Goal: Information Seeking & Learning: Learn about a topic

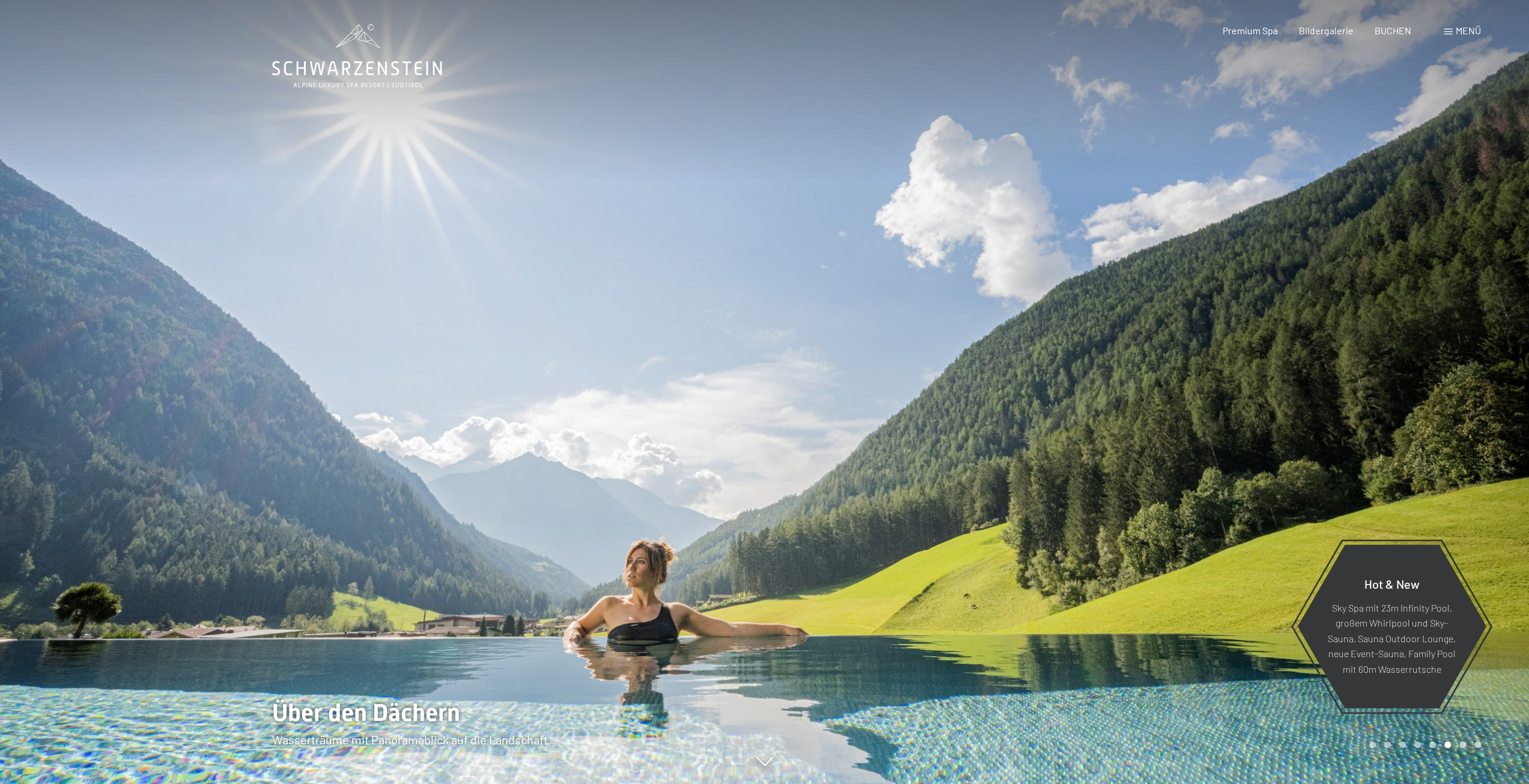
click at [1452, 400] on div at bounding box center [1147, 392] width 765 height 784
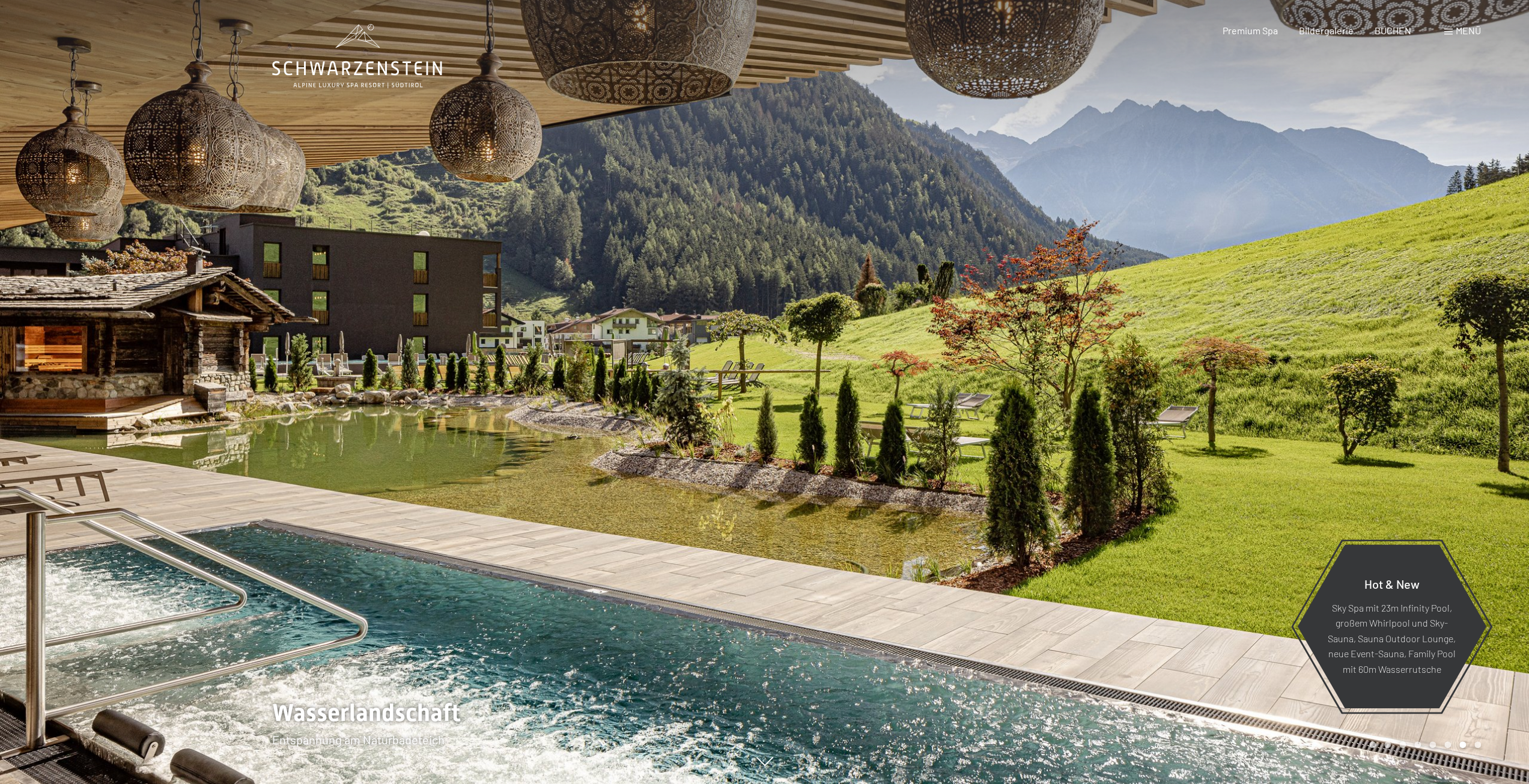
click at [1452, 400] on div at bounding box center [1147, 392] width 765 height 784
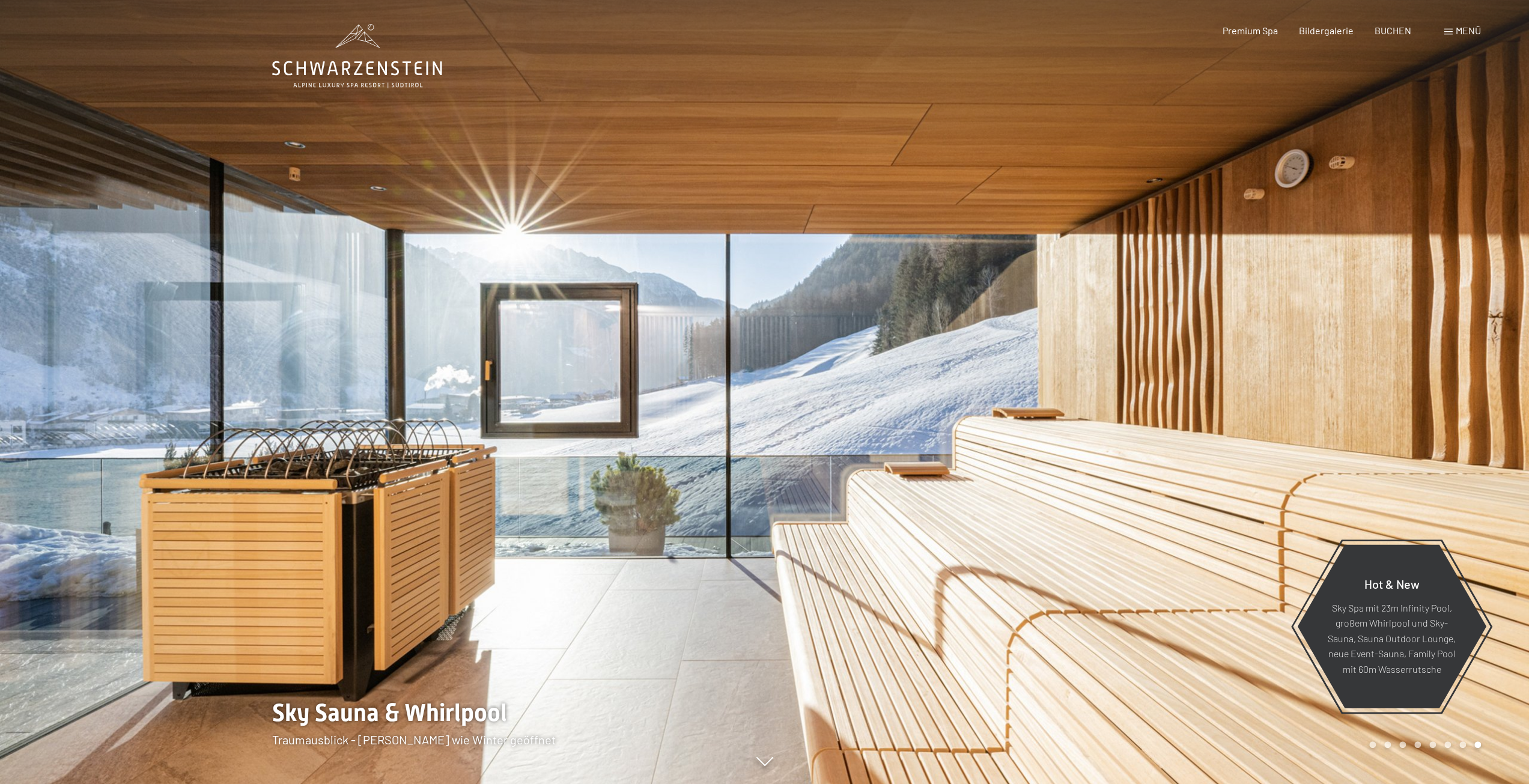
click at [1452, 400] on div at bounding box center [1147, 392] width 765 height 784
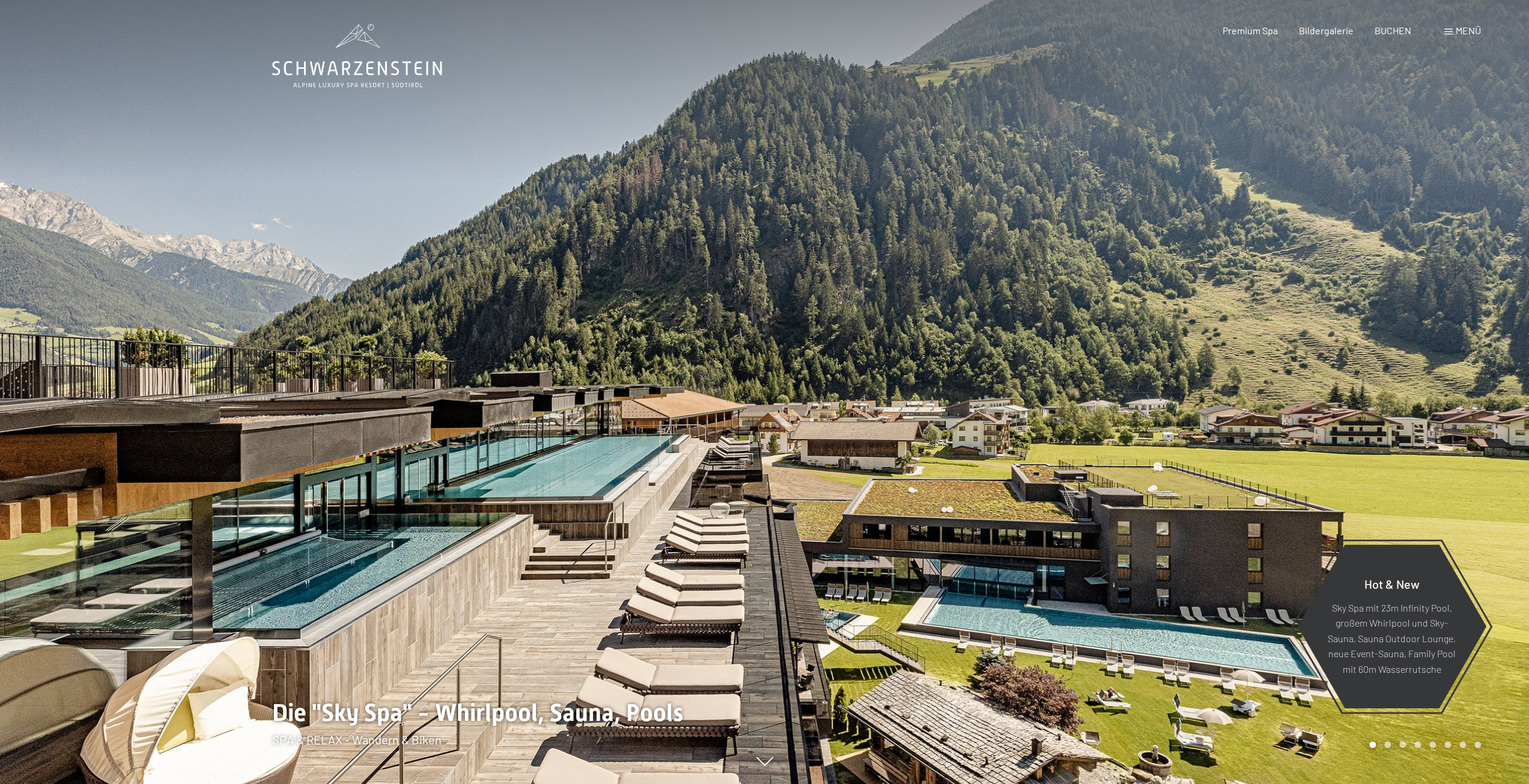
click at [1452, 400] on div at bounding box center [1147, 392] width 765 height 784
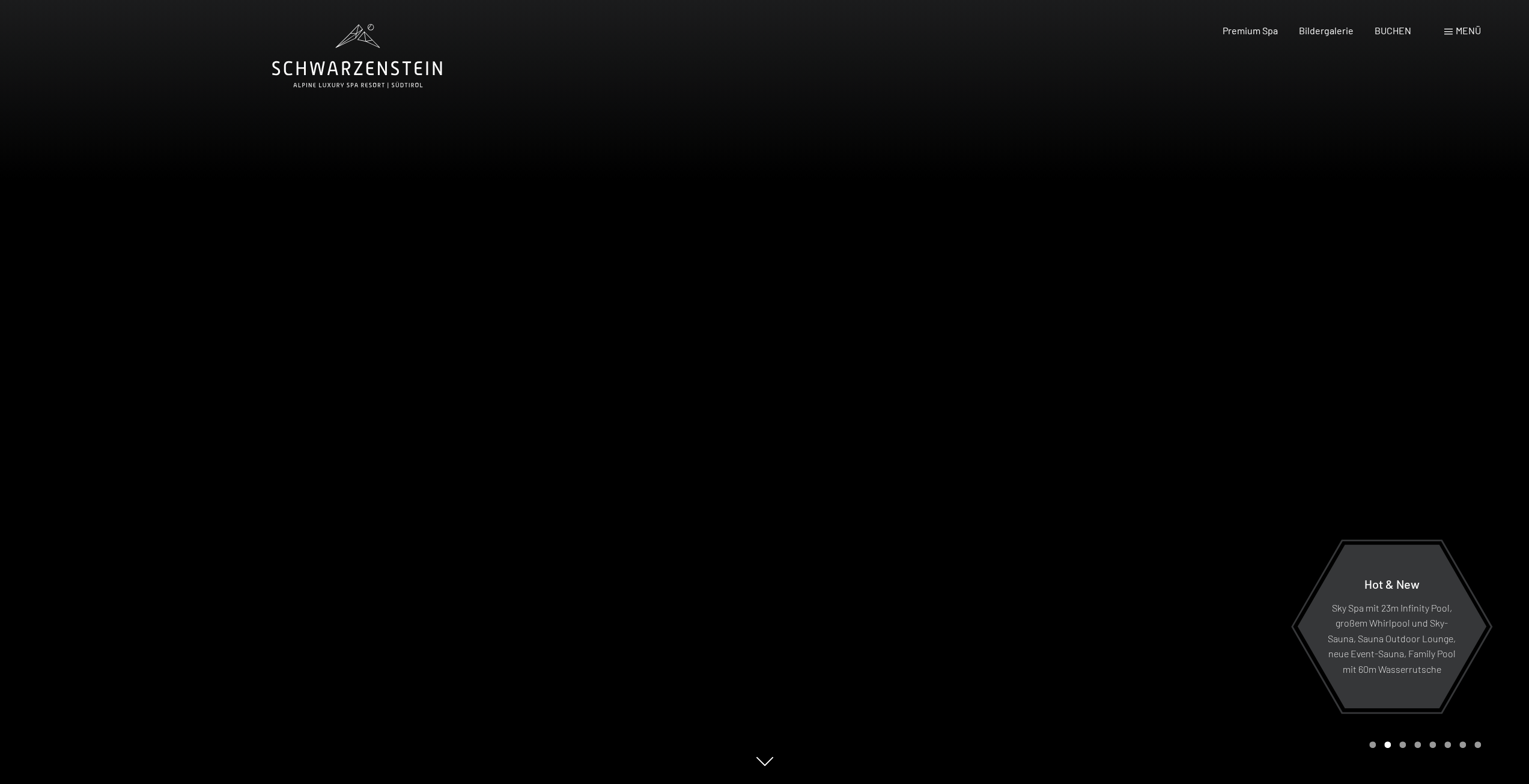
click at [1452, 400] on div at bounding box center [1147, 392] width 765 height 784
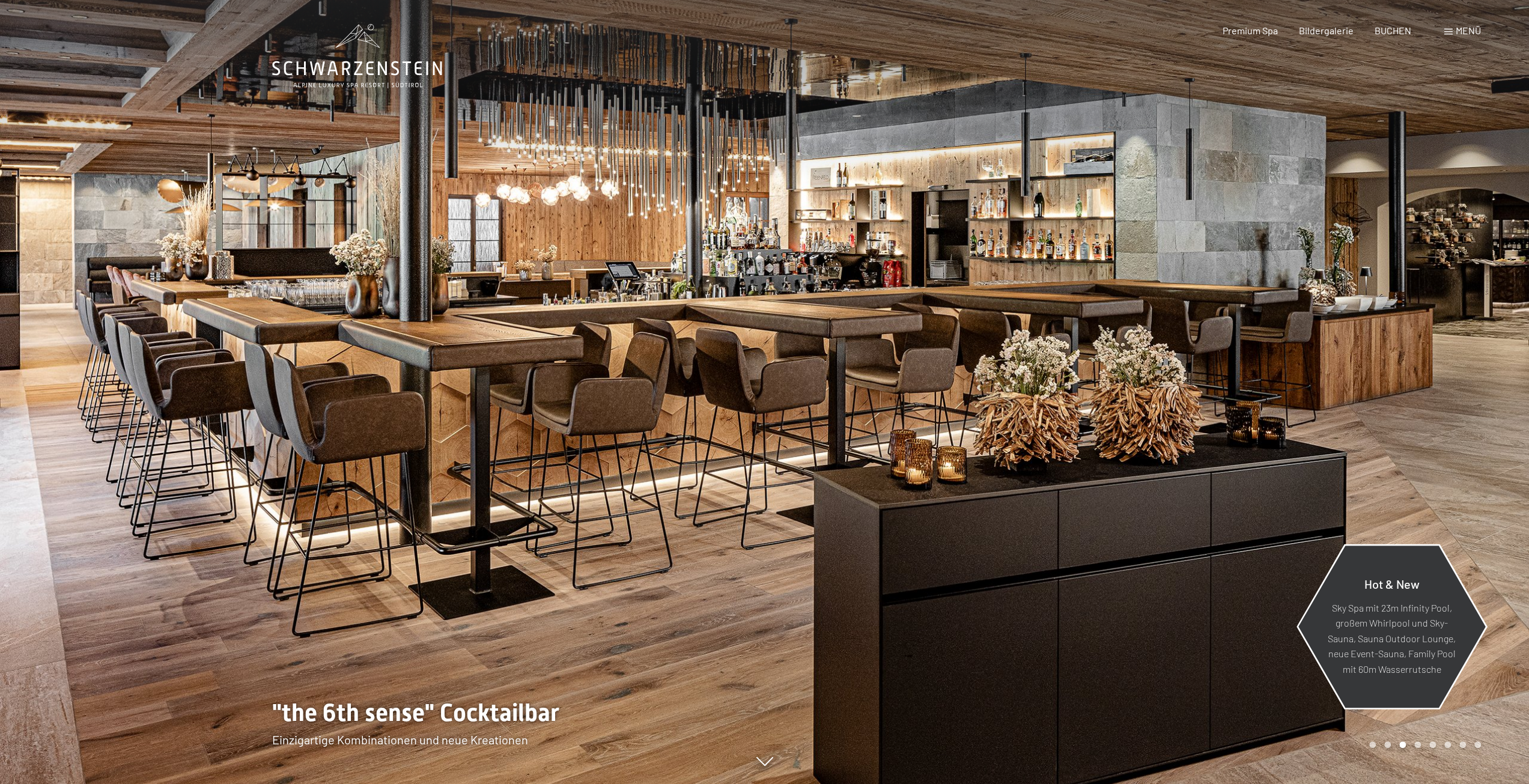
click at [1379, 614] on p "Sky Spa mit 23m Infinity Pool, großem Whirlpool und Sky-Sauna, Sauna Outdoor Lo…" at bounding box center [1392, 638] width 130 height 77
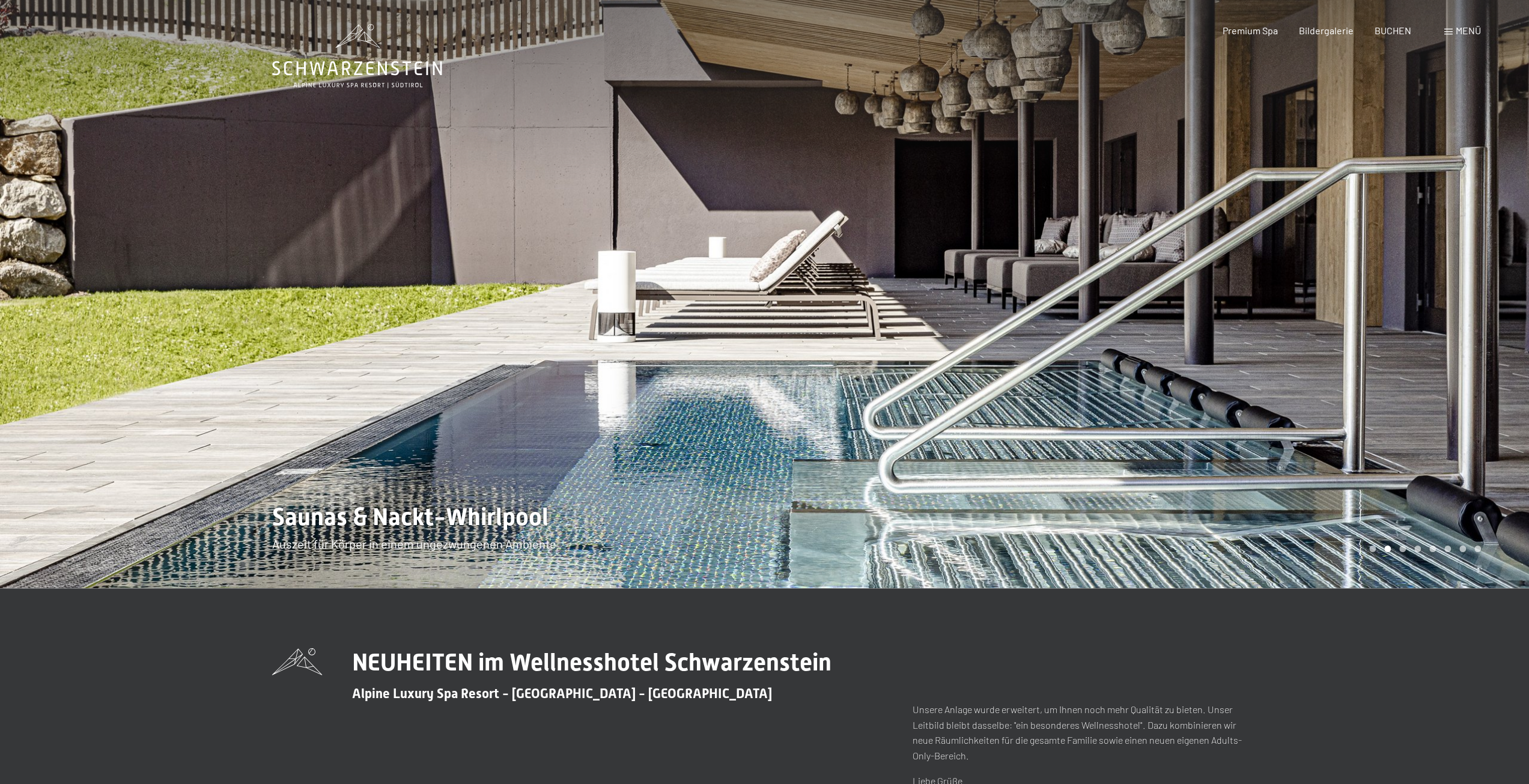
click at [1348, 355] on div at bounding box center [1147, 294] width 765 height 588
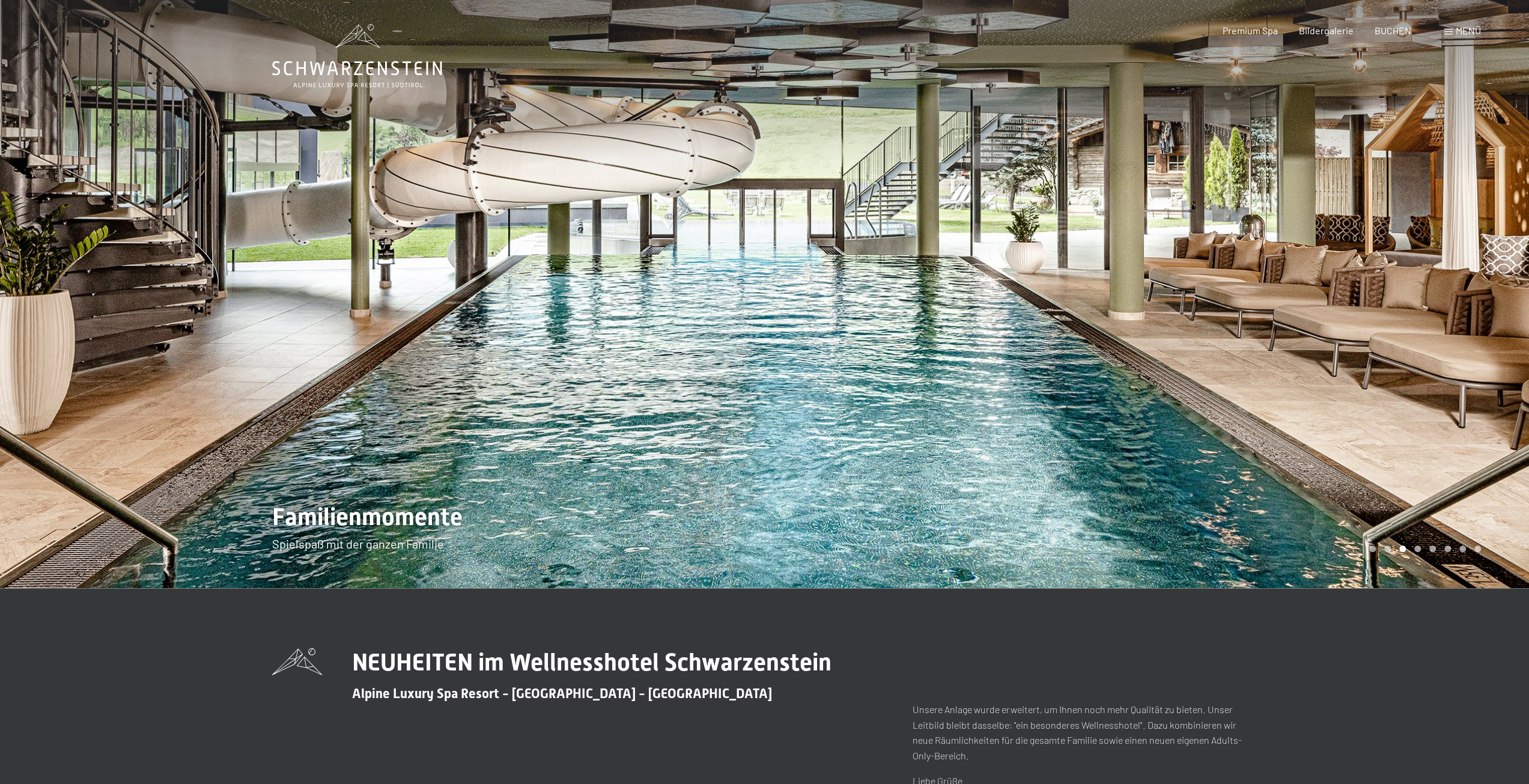
click at [1348, 355] on div at bounding box center [1147, 294] width 765 height 588
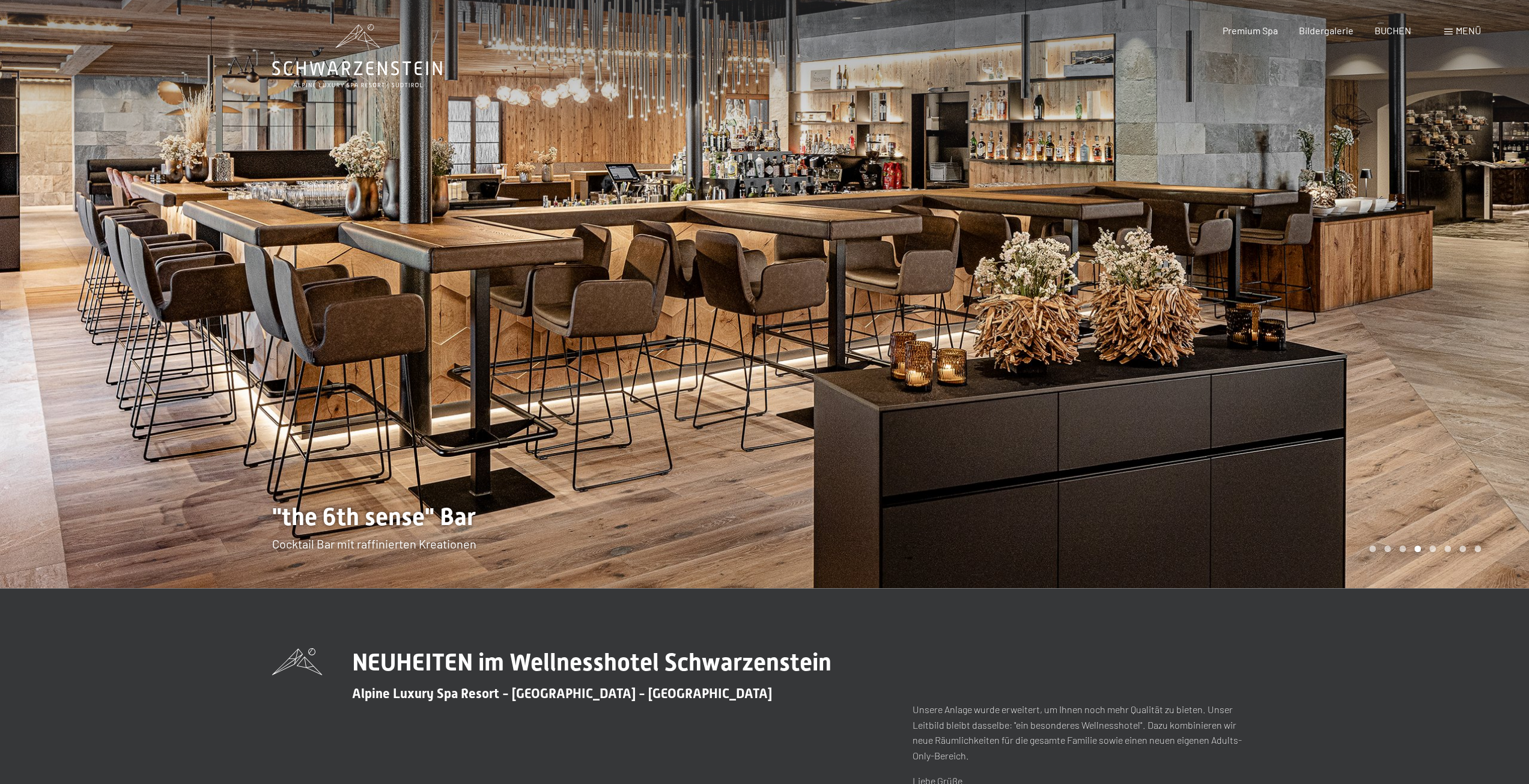
click at [1348, 355] on div at bounding box center [1147, 294] width 765 height 588
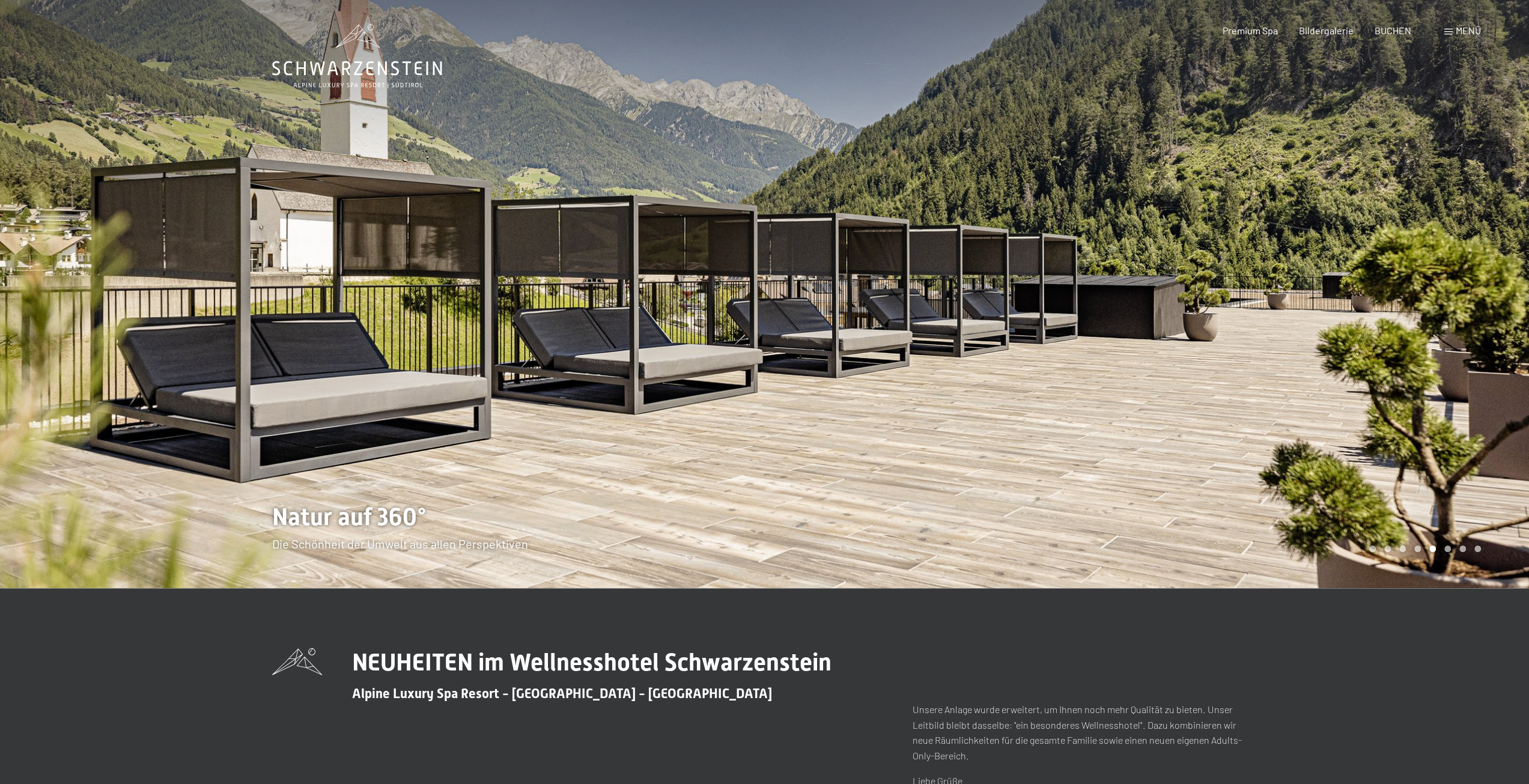
click at [1348, 355] on div at bounding box center [1147, 294] width 765 height 588
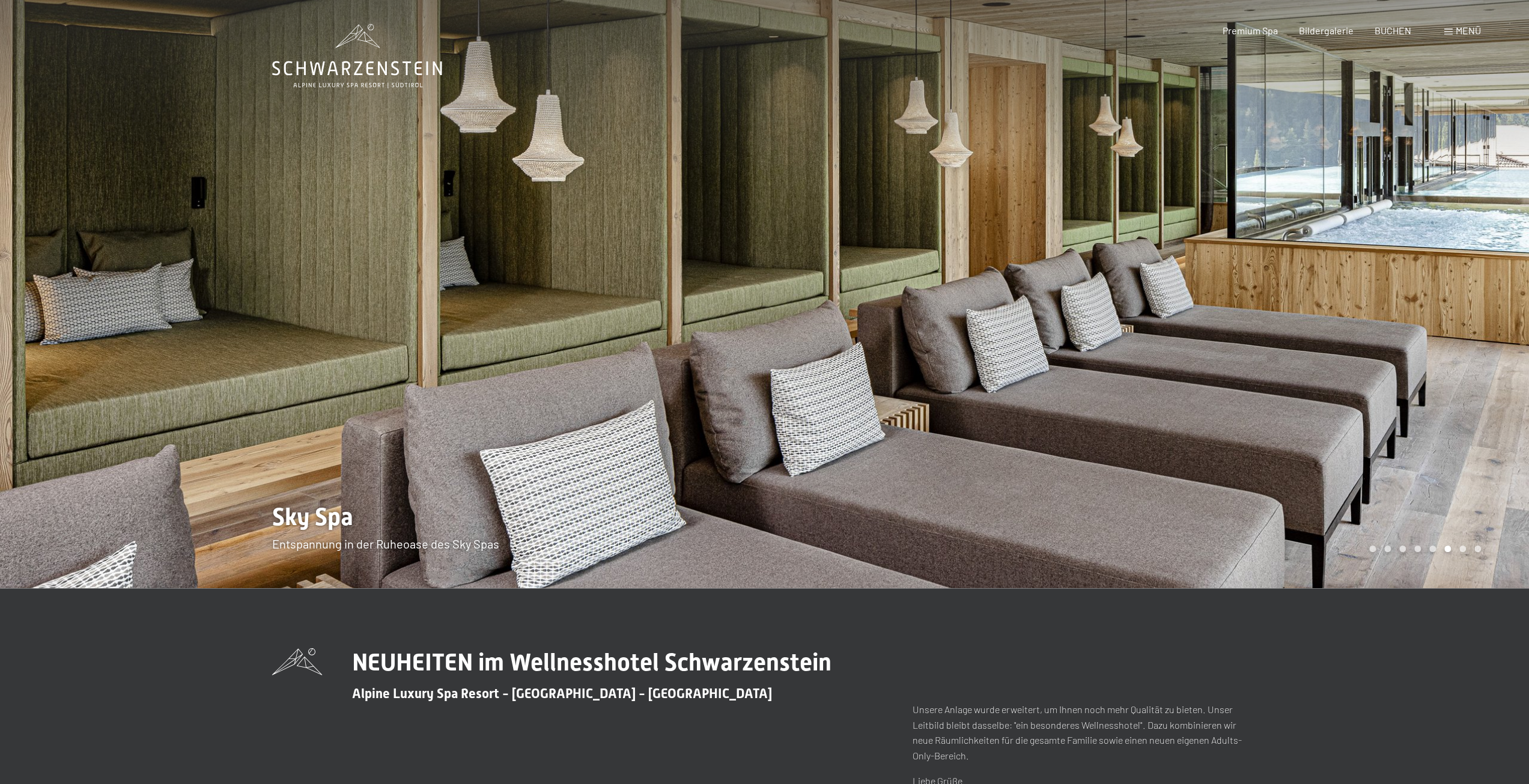
click at [1348, 355] on div at bounding box center [1147, 294] width 765 height 588
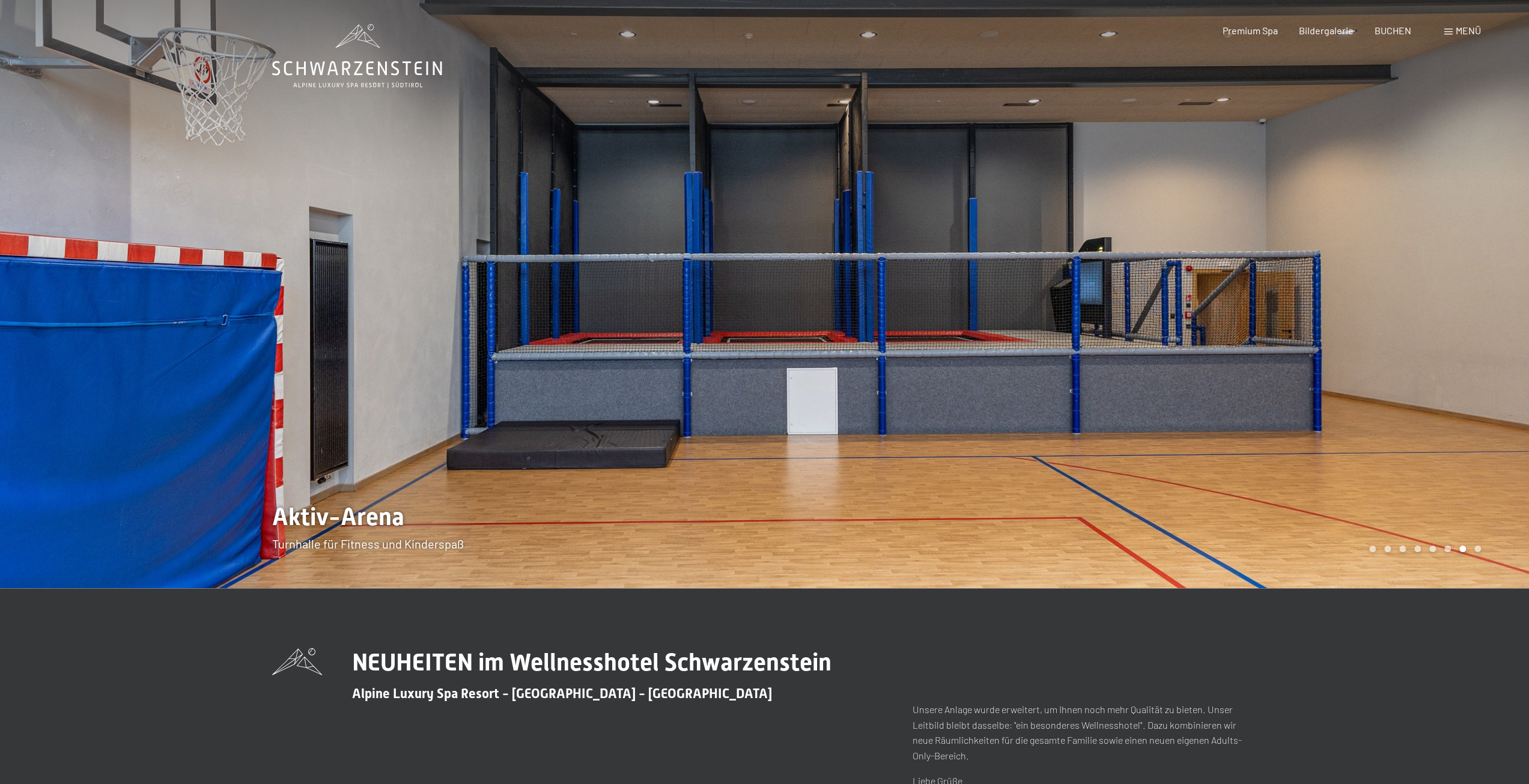
click at [1348, 355] on div at bounding box center [1147, 294] width 765 height 588
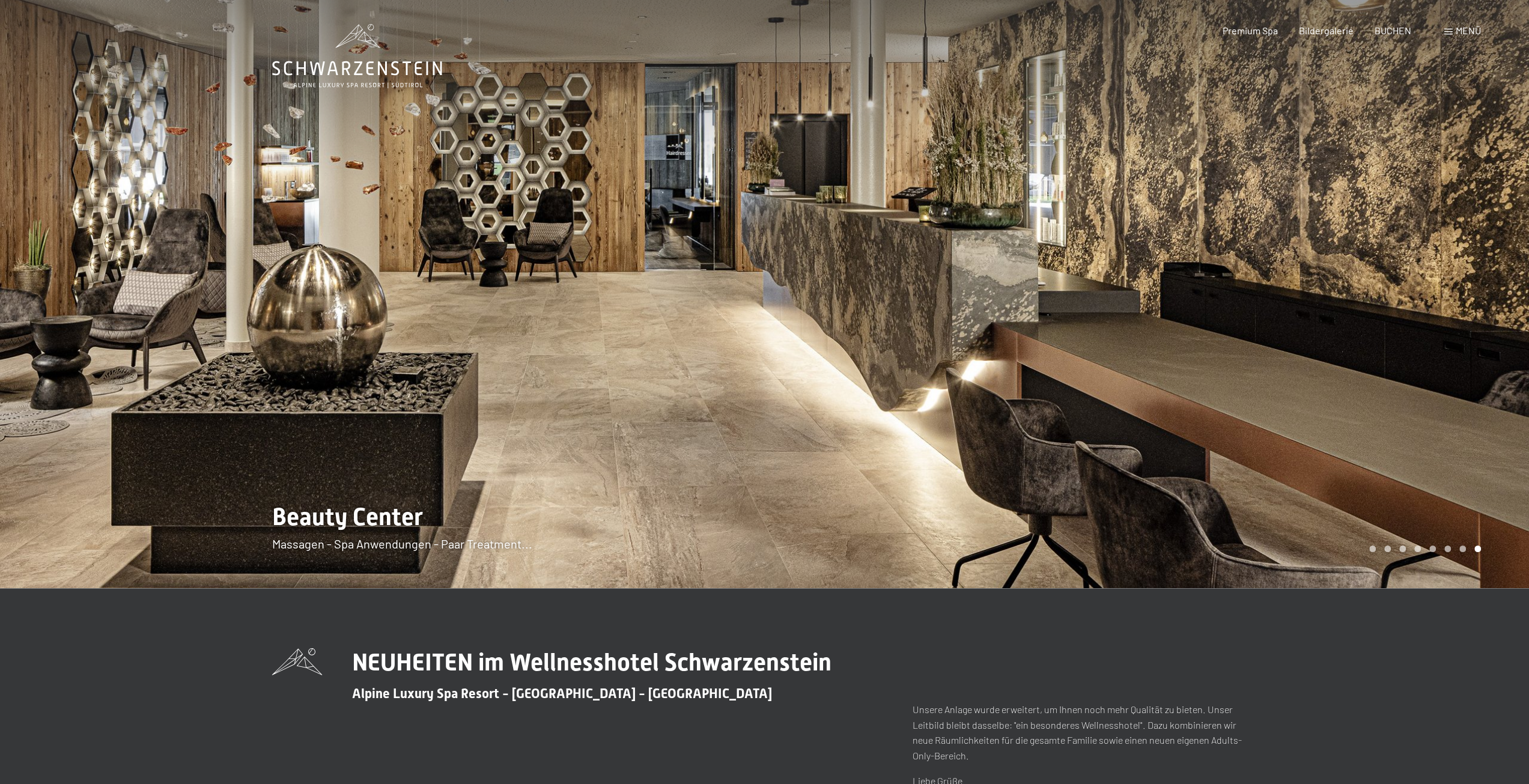
click at [1348, 355] on div at bounding box center [1147, 294] width 765 height 588
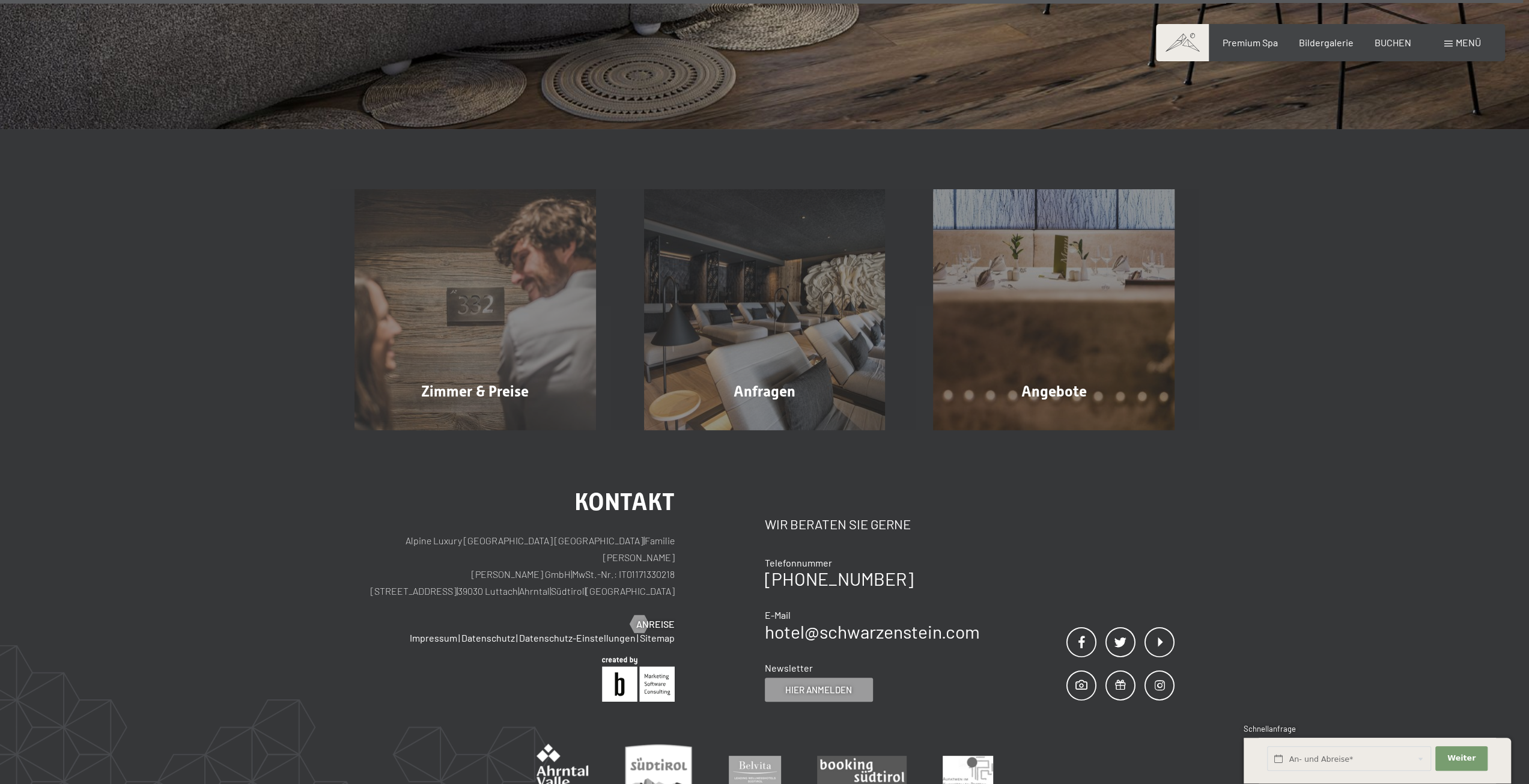
scroll to position [6109, 0]
